Goal: Task Accomplishment & Management: Manage account settings

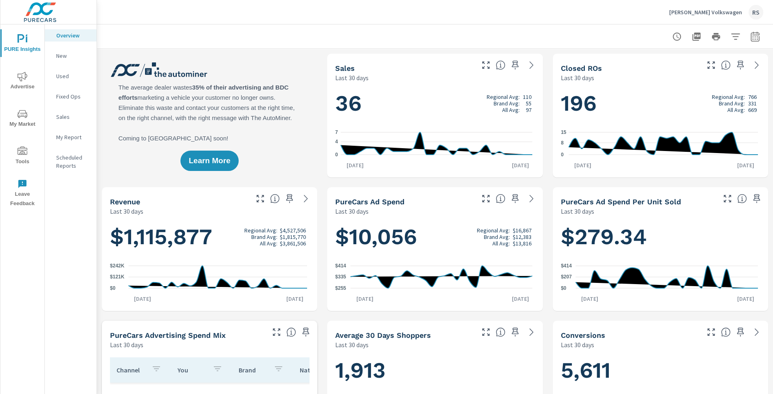
click at [25, 82] on span "Advertise" at bounding box center [22, 82] width 39 height 20
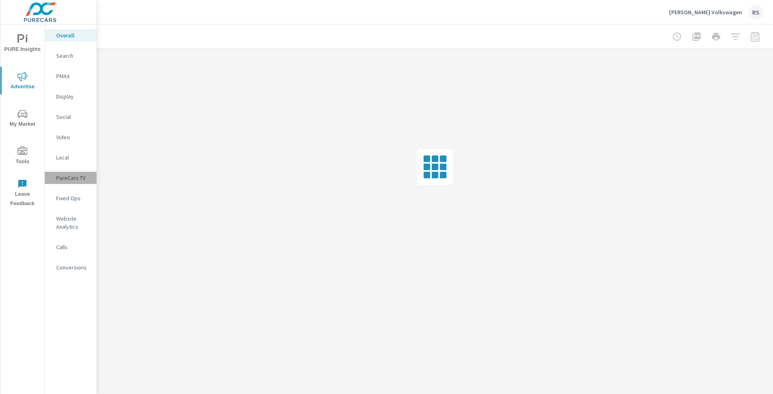
click at [78, 179] on p "PureCars TV" at bounding box center [73, 178] width 34 height 8
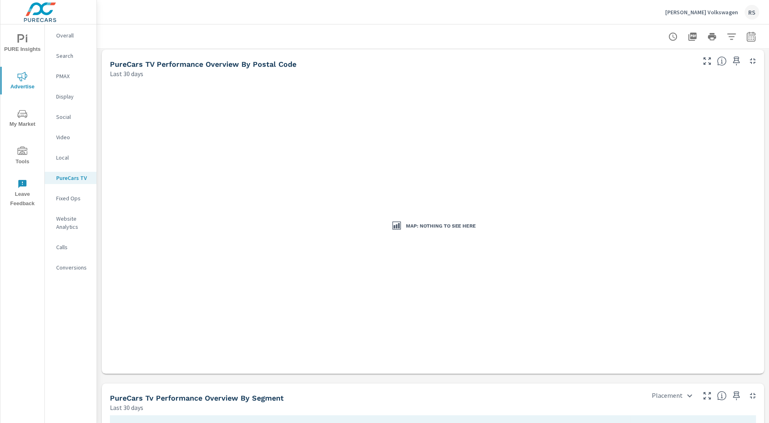
scroll to position [489, 0]
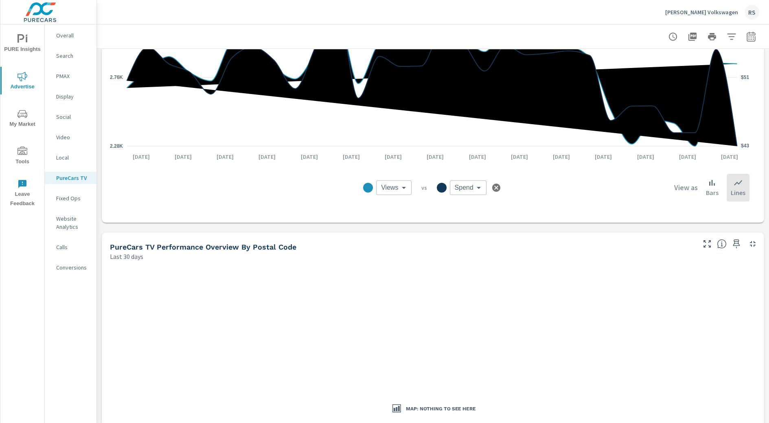
click at [692, 12] on p "Neil Huffman Volkswagen" at bounding box center [702, 12] width 73 height 7
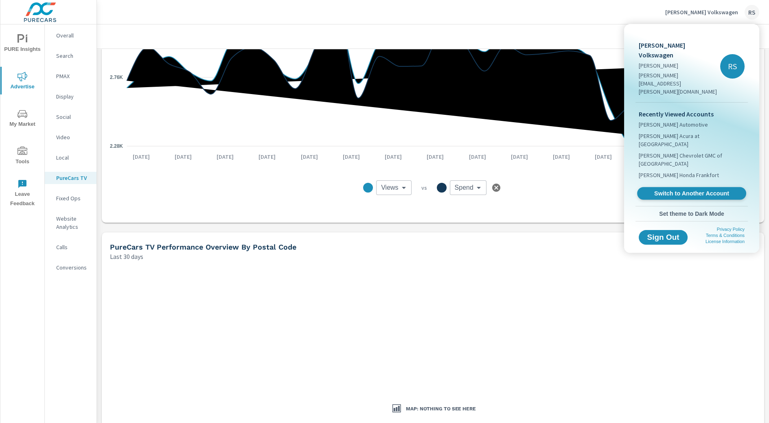
click at [686, 190] on span "Switch to Another Account" at bounding box center [692, 194] width 100 height 8
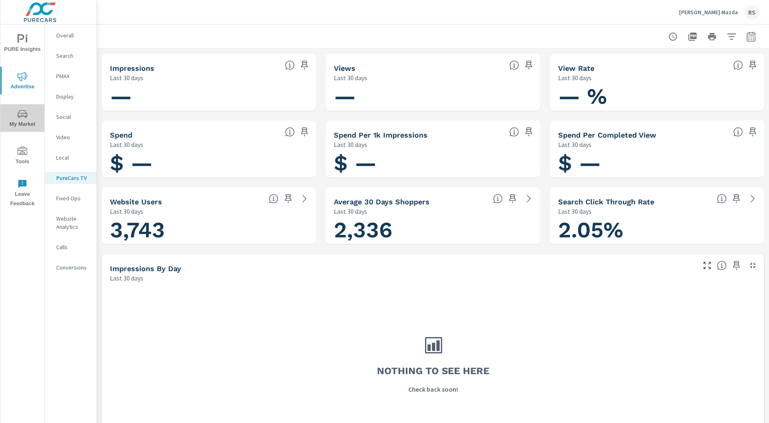
click at [25, 117] on icon "nav menu" at bounding box center [23, 114] width 10 height 8
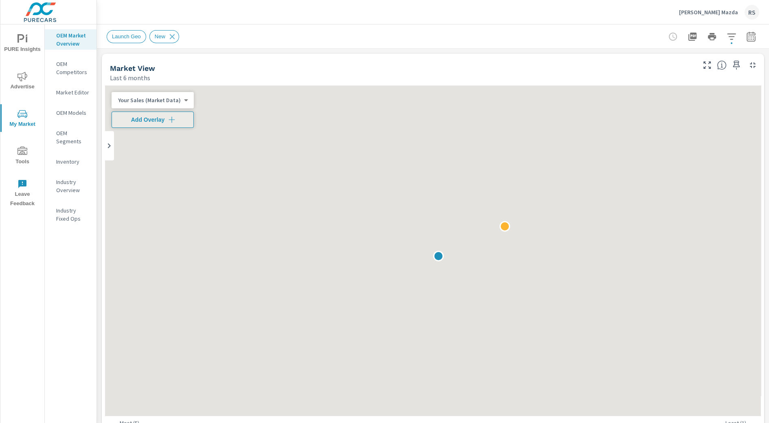
scroll to position [0, 0]
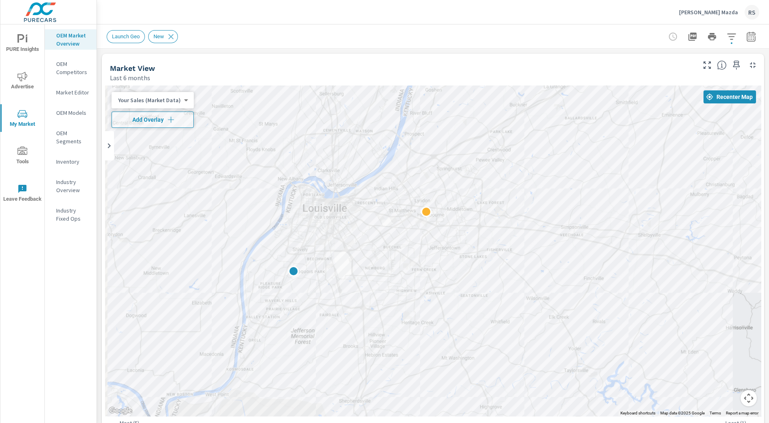
drag, startPoint x: 327, startPoint y: 227, endPoint x: 483, endPoint y: 99, distance: 202.4
click at [483, 99] on div at bounding box center [433, 251] width 656 height 331
click at [66, 68] on p "OEM Competitors" at bounding box center [73, 68] width 34 height 16
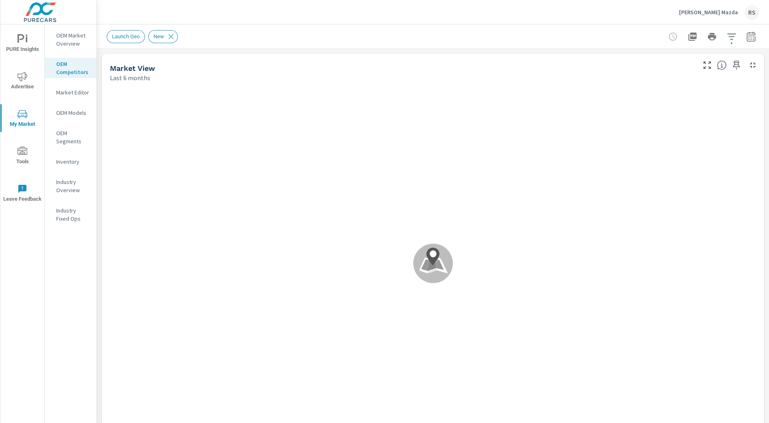
click at [25, 42] on icon "nav menu" at bounding box center [23, 39] width 10 height 10
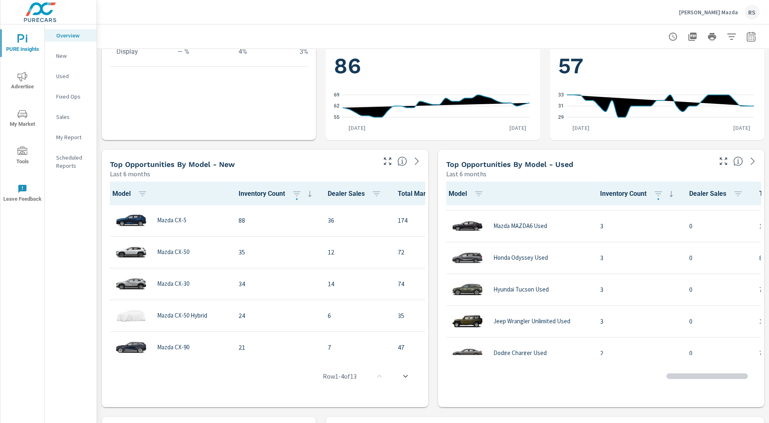
scroll to position [377, 0]
